Goal: Task Accomplishment & Management: Manage account settings

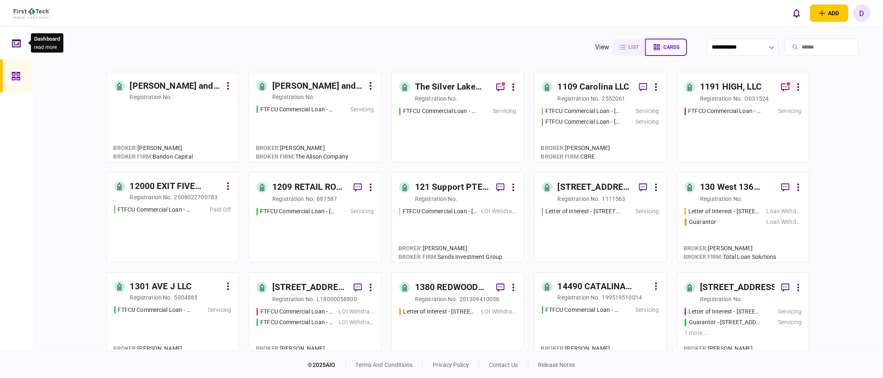
click at [19, 40] on icon at bounding box center [16, 43] width 9 height 8
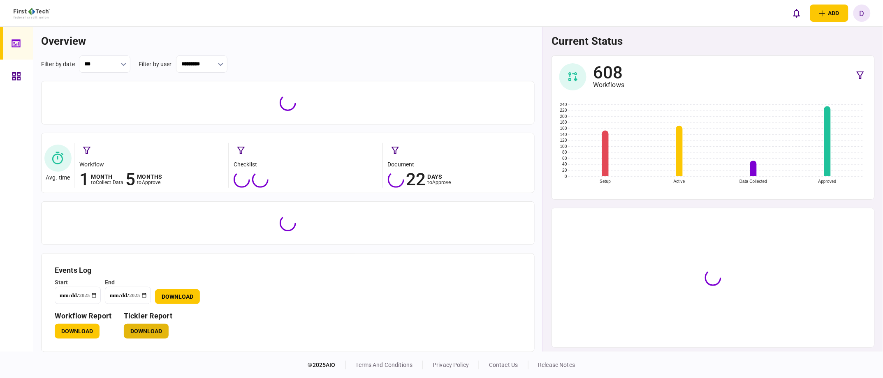
click at [146, 332] on div "**********" at bounding box center [288, 191] width 510 height 328
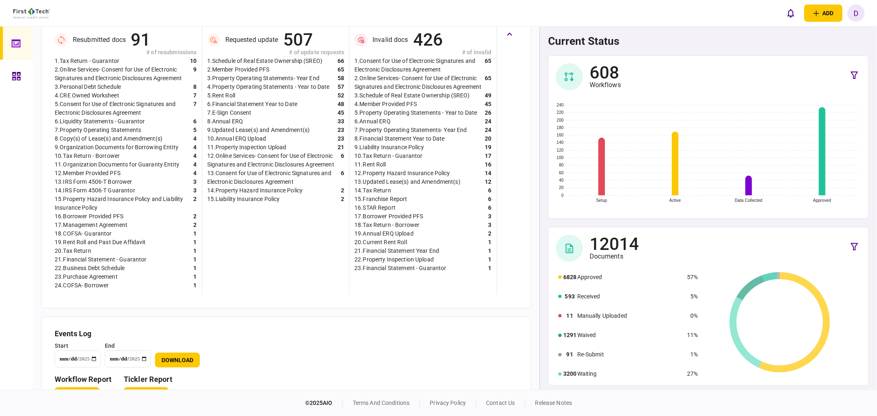
scroll to position [245, 0]
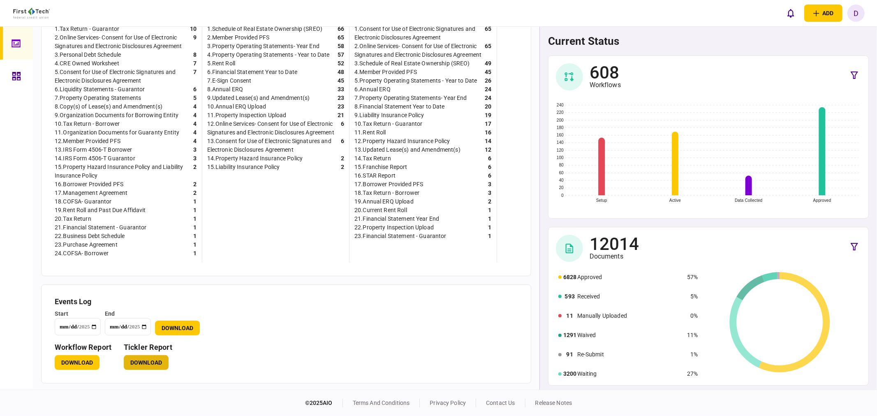
click at [146, 363] on button "Download" at bounding box center [146, 362] width 45 height 15
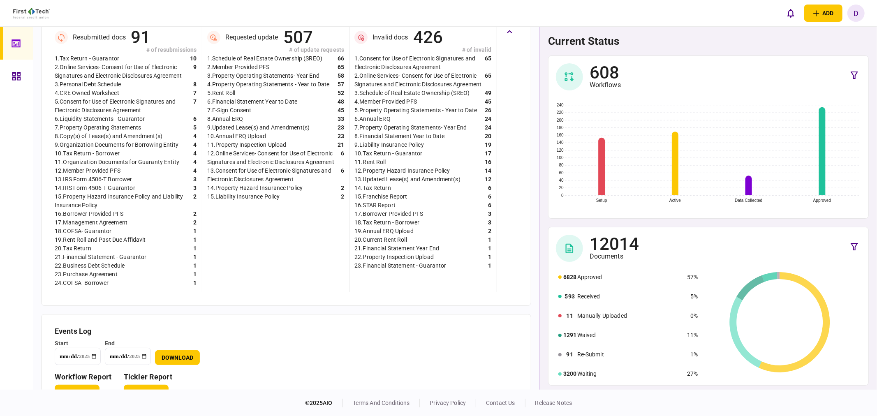
scroll to position [199, 0]
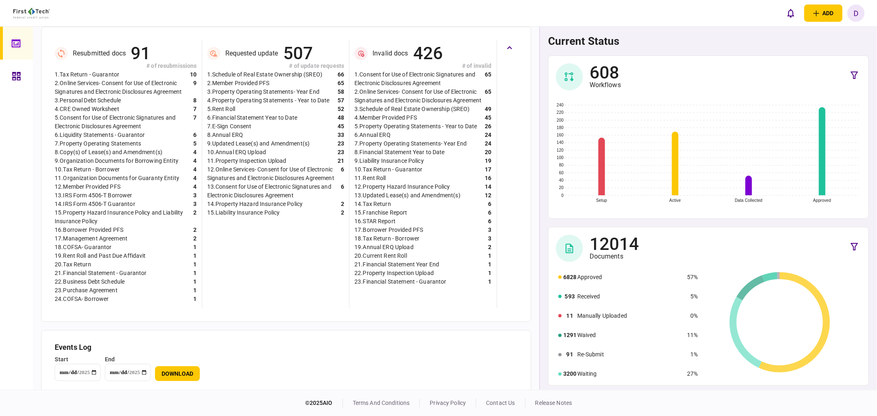
click at [9, 77] on link at bounding box center [16, 76] width 33 height 33
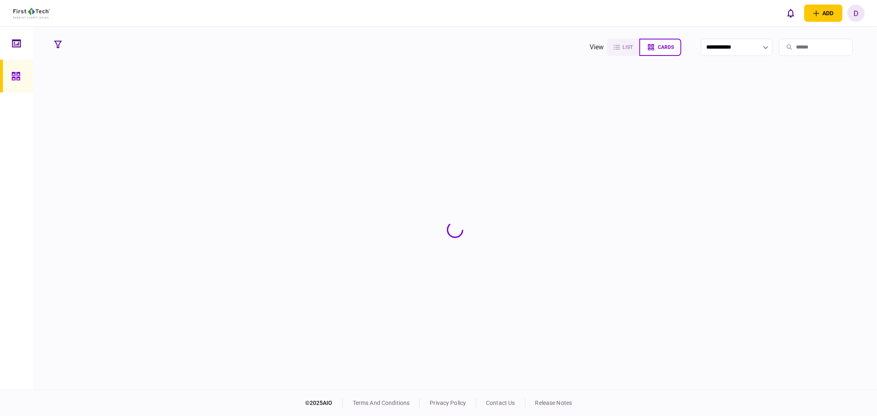
click at [794, 50] on input "search" at bounding box center [816, 47] width 74 height 17
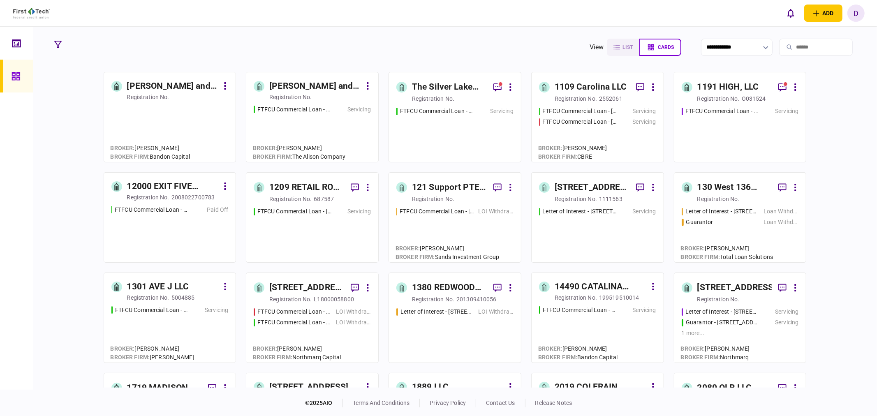
click at [794, 48] on input "search" at bounding box center [816, 47] width 74 height 17
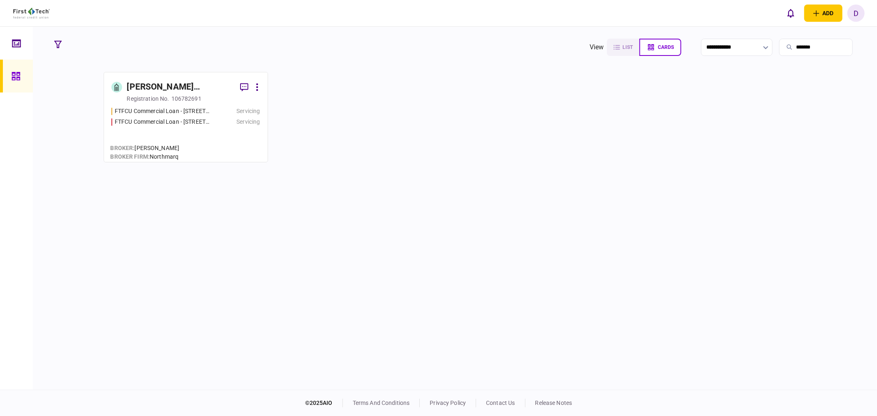
type input "*******"
click at [175, 91] on div "[PERSON_NAME][GEOGRAPHIC_DATA], LLC" at bounding box center [180, 87] width 106 height 13
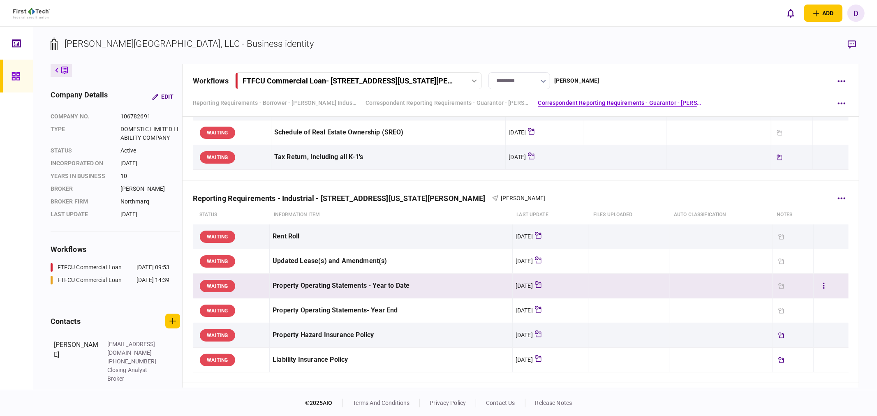
scroll to position [365, 0]
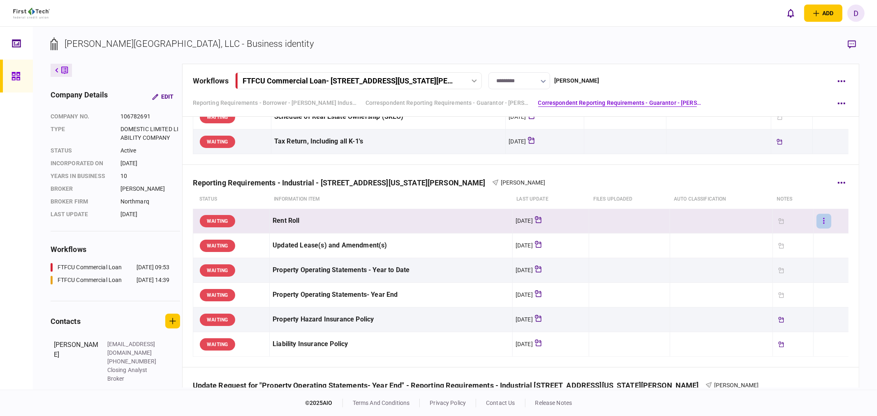
click at [820, 224] on button "button" at bounding box center [823, 221] width 15 height 15
click at [847, 202] on div at bounding box center [438, 208] width 877 height 416
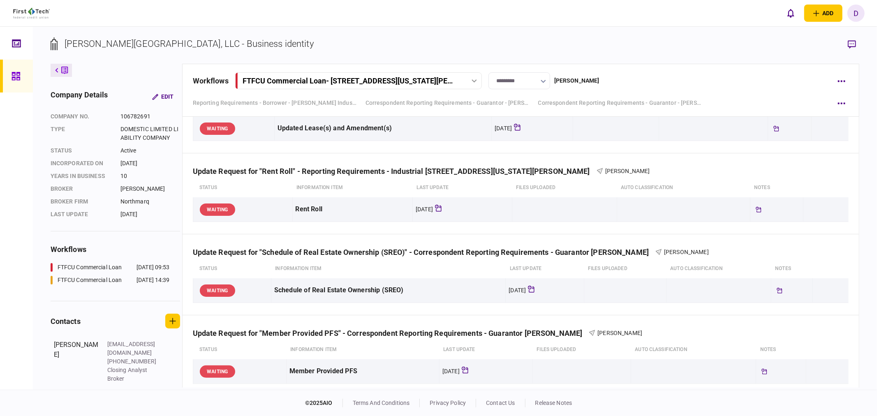
scroll to position [776, 0]
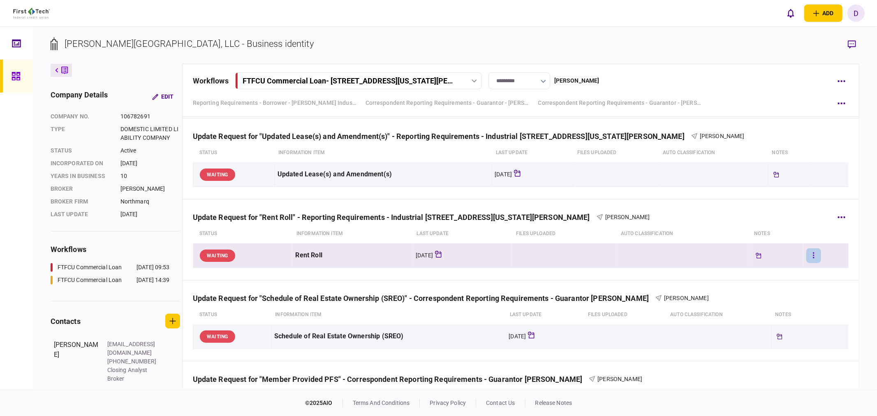
click at [806, 257] on button "button" at bounding box center [813, 255] width 15 height 15
click at [778, 359] on span "edit monitoring rules" at bounding box center [761, 363] width 61 height 10
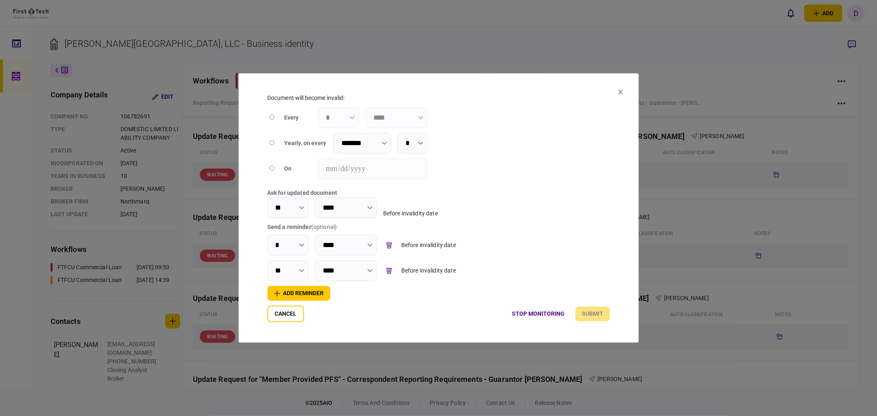
click at [619, 93] on icon at bounding box center [620, 92] width 5 height 5
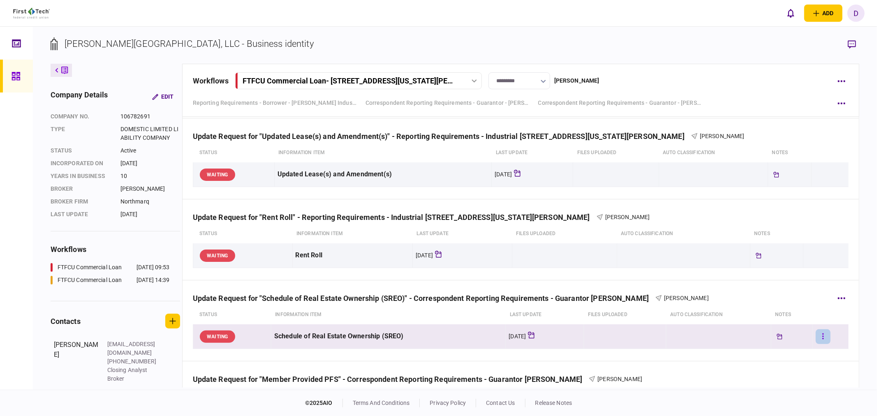
click at [820, 335] on button "button" at bounding box center [823, 336] width 15 height 15
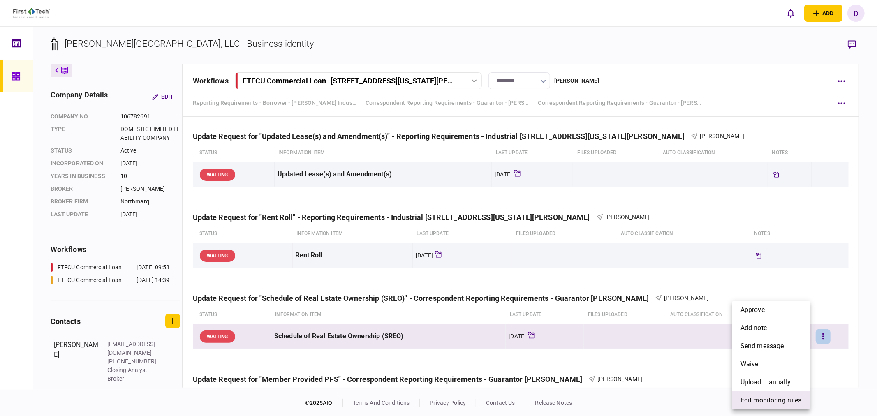
click at [777, 378] on span "edit monitoring rules" at bounding box center [770, 400] width 61 height 10
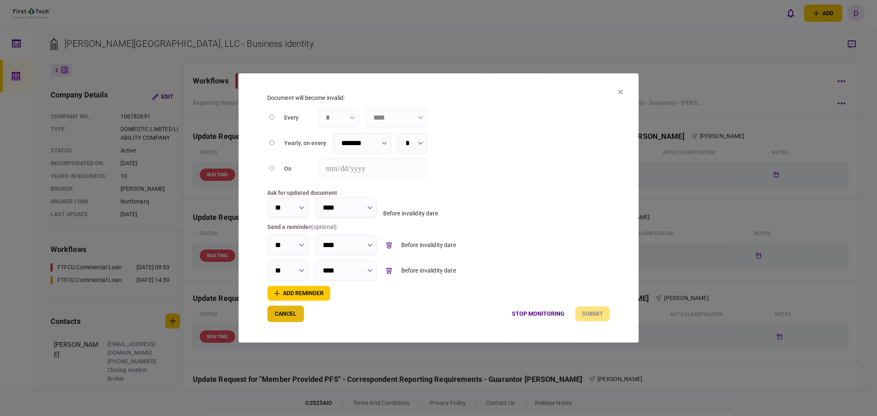
click at [291, 314] on button "Cancel" at bounding box center [285, 314] width 37 height 16
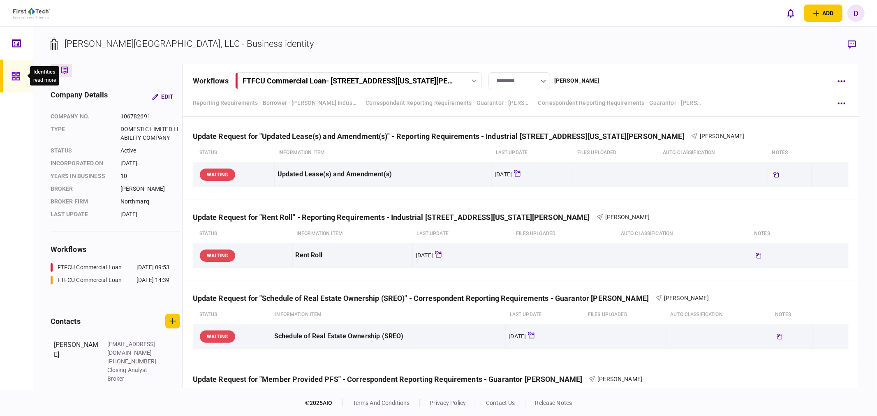
click at [12, 72] on icon at bounding box center [16, 76] width 9 height 9
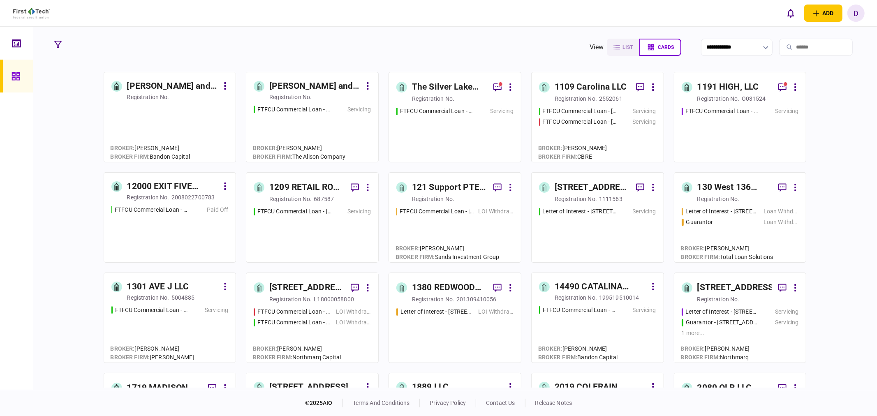
click at [788, 49] on input "search" at bounding box center [816, 47] width 74 height 17
click at [792, 45] on input "search" at bounding box center [816, 47] width 74 height 17
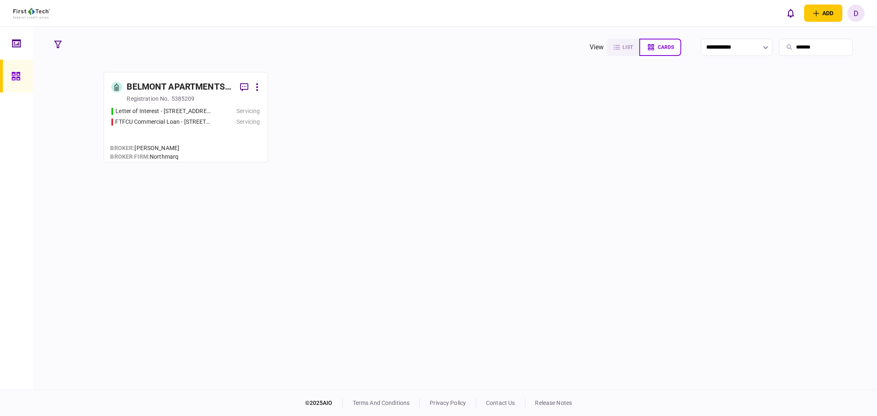
type input "*******"
click at [169, 121] on div "FTFCU Commercial Loan - [STREET_ADDRESS]" at bounding box center [164, 122] width 96 height 9
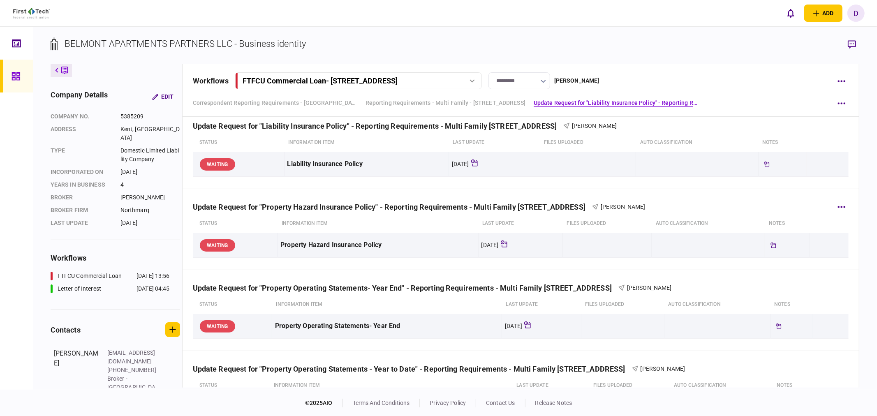
scroll to position [685, 0]
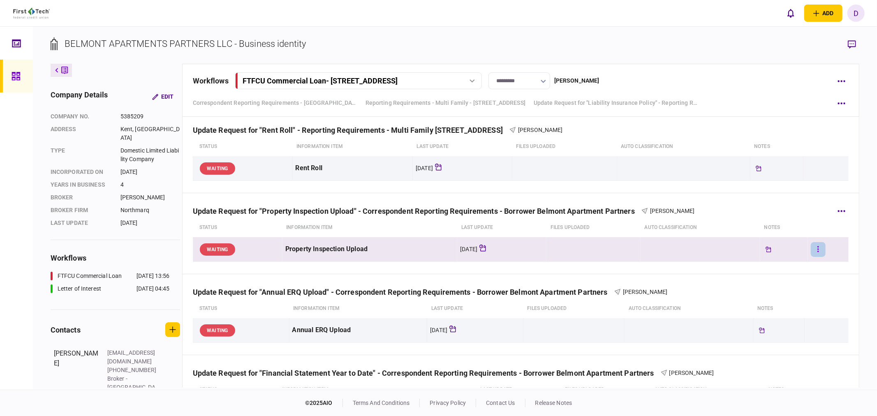
click at [811, 249] on button "button" at bounding box center [818, 249] width 15 height 15
click at [751, 354] on span "edit monitoring rules" at bounding box center [766, 357] width 61 height 10
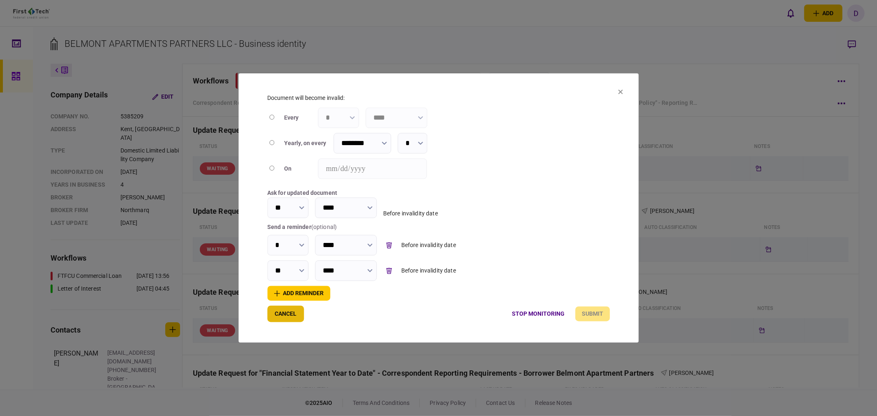
click at [281, 317] on button "Cancel" at bounding box center [285, 314] width 37 height 16
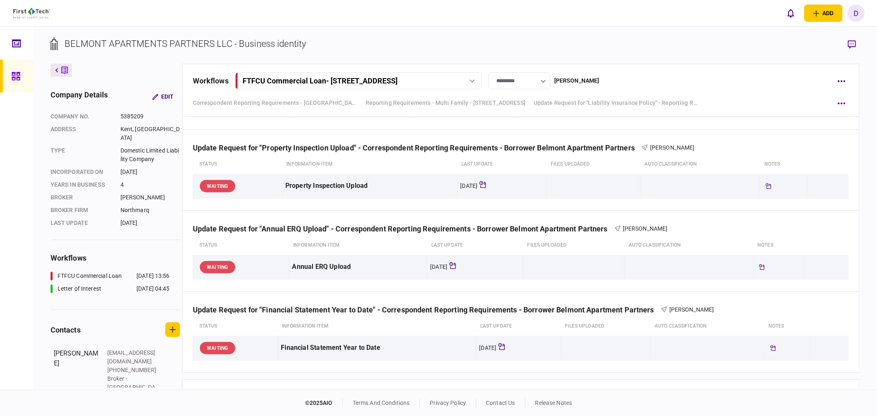
scroll to position [936, 0]
